Goal: Task Accomplishment & Management: Complete application form

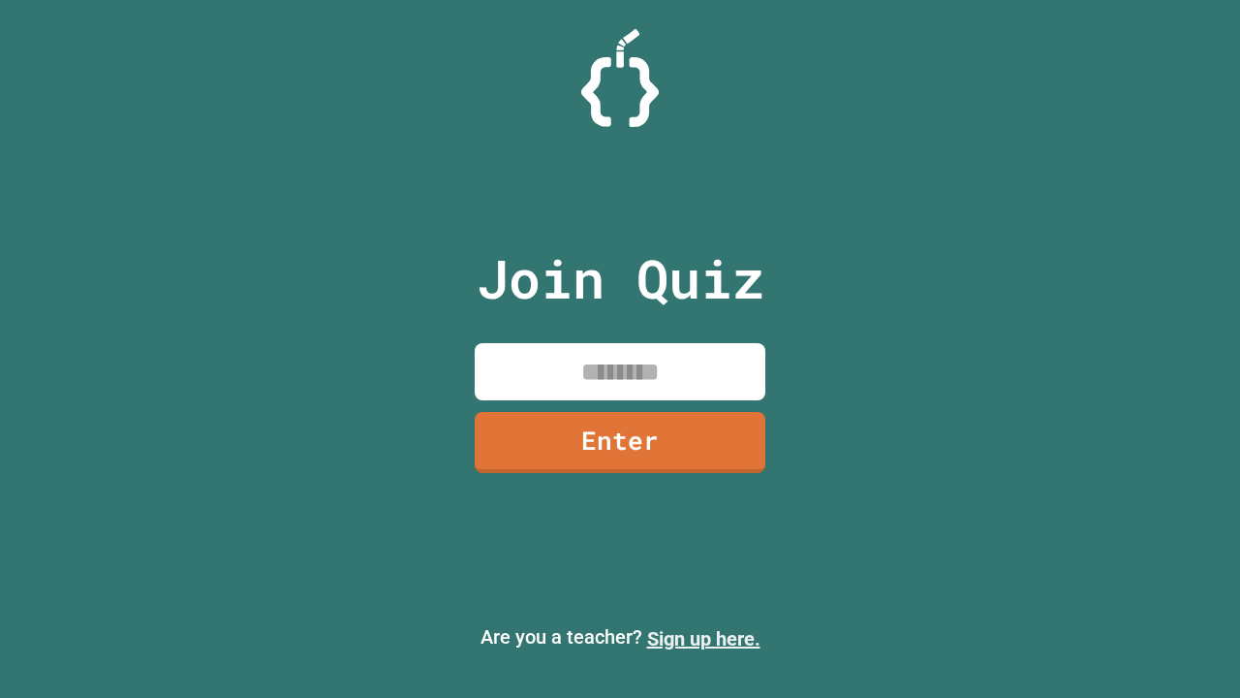
click at [703, 639] on link "Sign up here." at bounding box center [703, 638] width 113 height 23
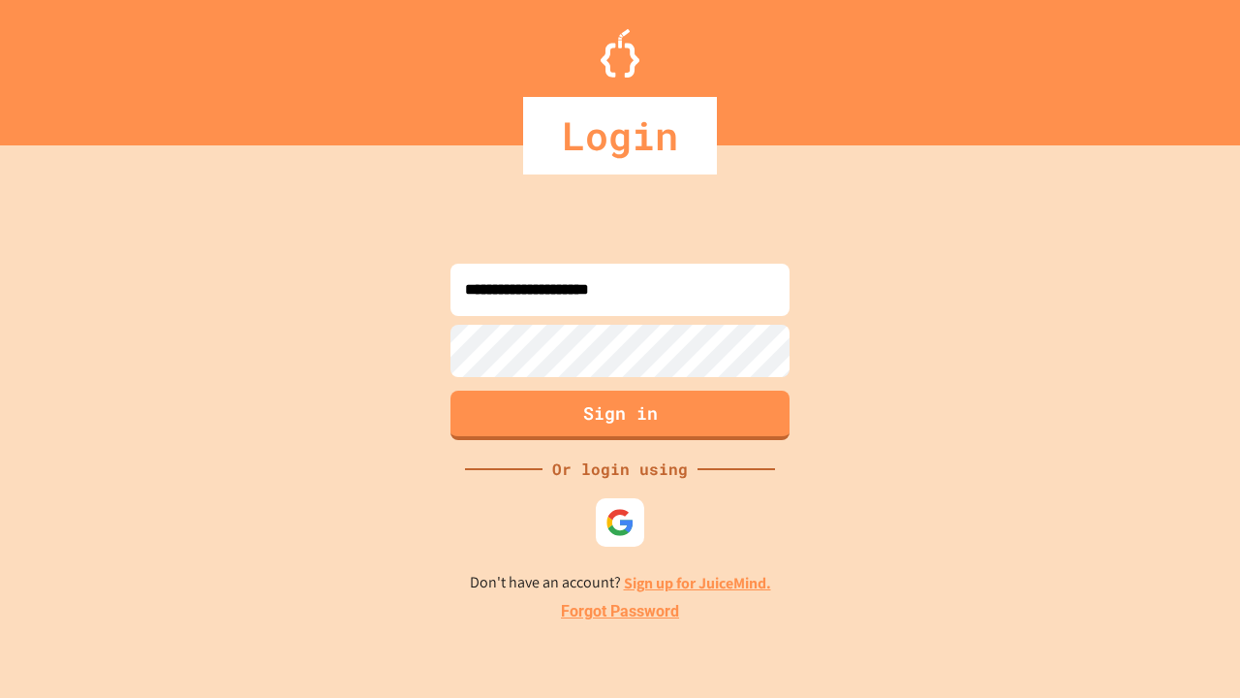
type input "**********"
